Goal: Find specific page/section: Find specific page/section

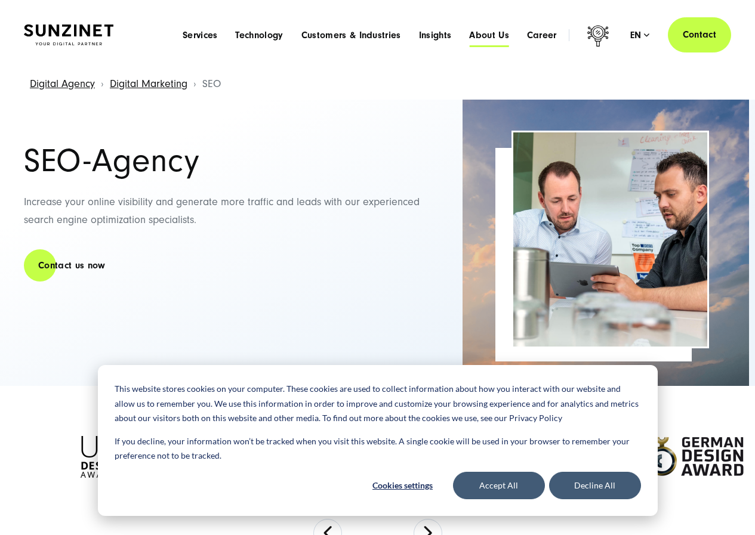
click at [483, 33] on span "About Us" at bounding box center [489, 35] width 40 height 12
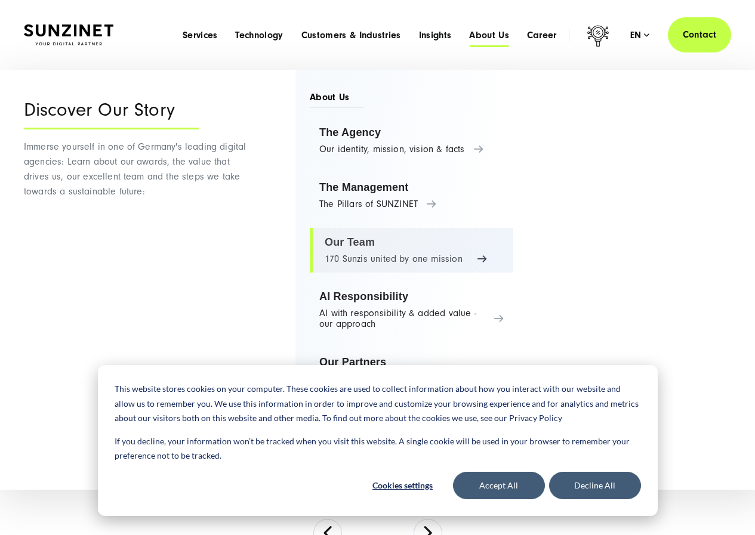
click at [353, 243] on link "Our Team 170 Sunzis united by one mission" at bounding box center [411, 250] width 203 height 45
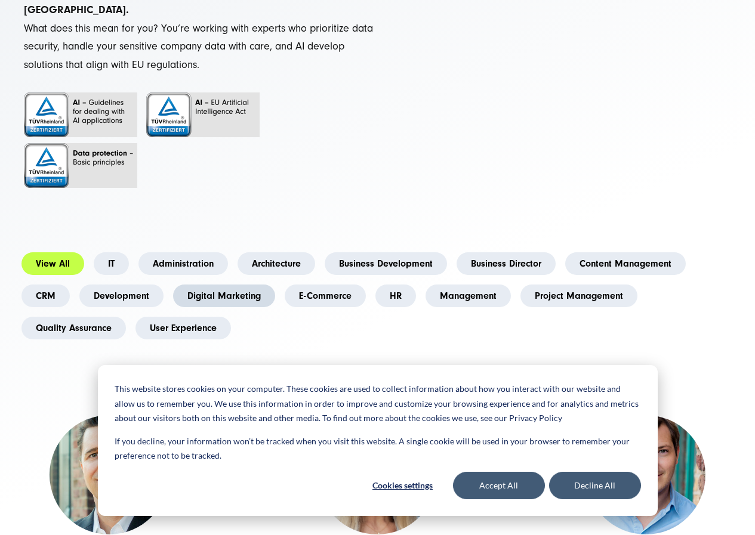
click at [214, 285] on link "Digital Marketing" at bounding box center [224, 296] width 102 height 23
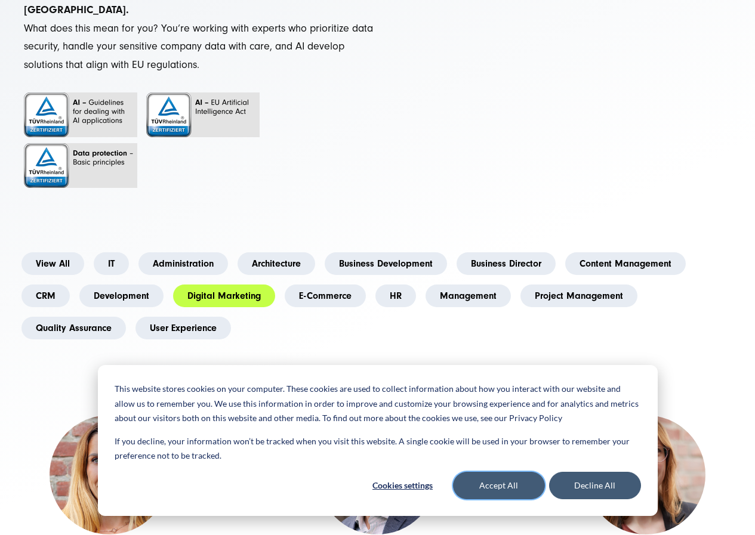
click at [528, 478] on button "Accept All" at bounding box center [499, 485] width 92 height 27
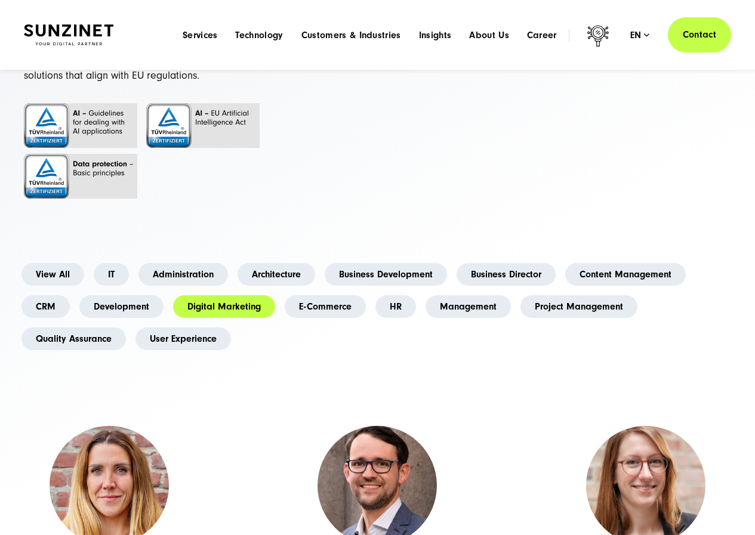
scroll to position [60, 0]
